Goal: Find specific page/section: Locate a particular part of the current website

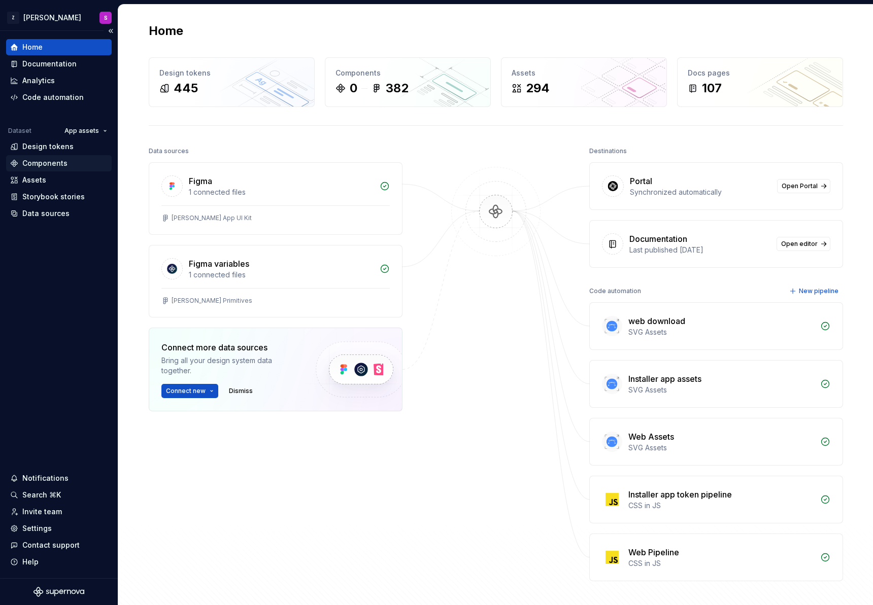
click at [55, 162] on div "Components" at bounding box center [44, 163] width 45 height 10
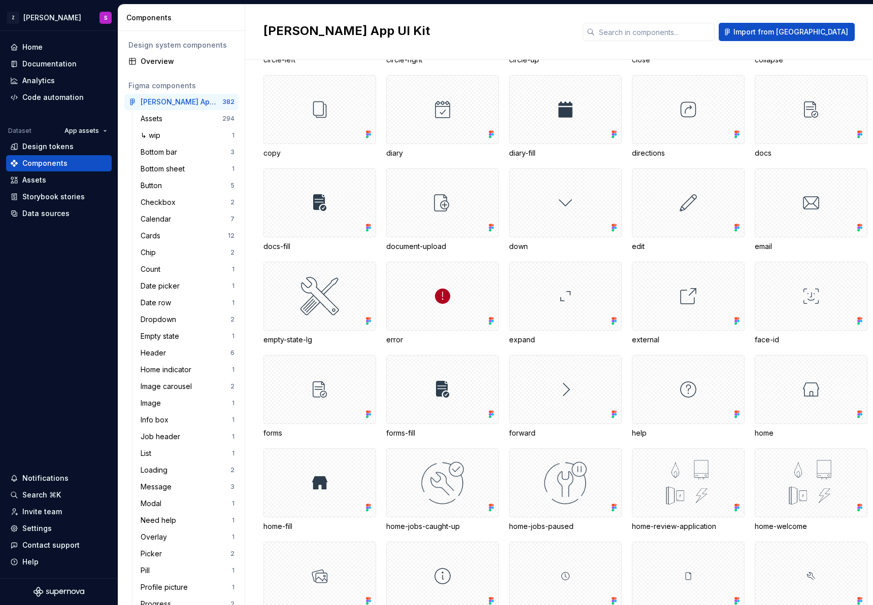
scroll to position [704, 0]
